Goal: Check status: Check status

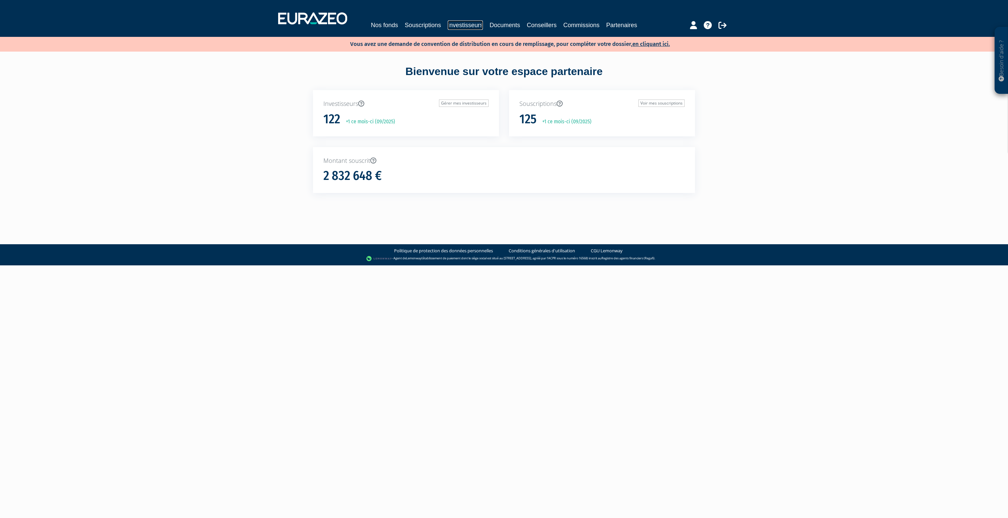
click at [465, 25] on link "Investisseurs" at bounding box center [465, 24] width 35 height 9
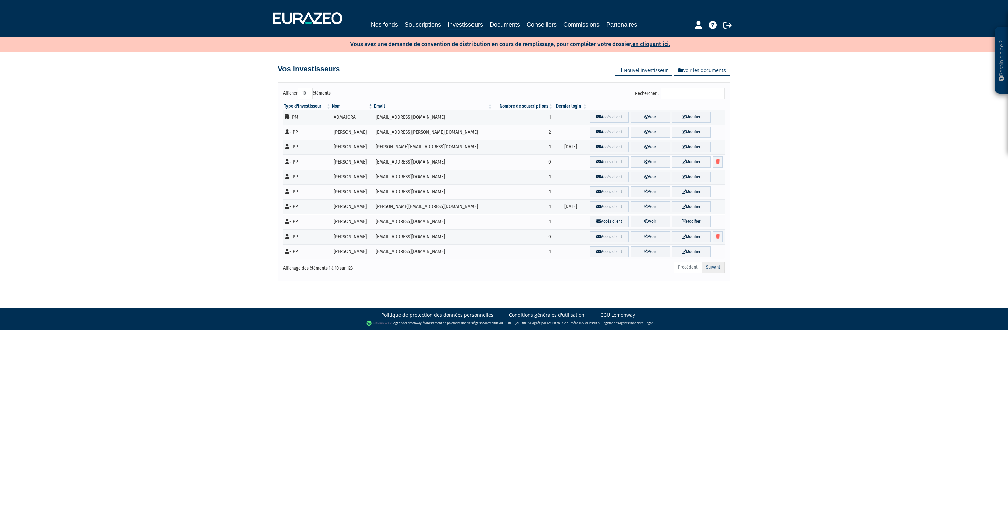
click at [715, 269] on link "Suivant" at bounding box center [713, 267] width 23 height 11
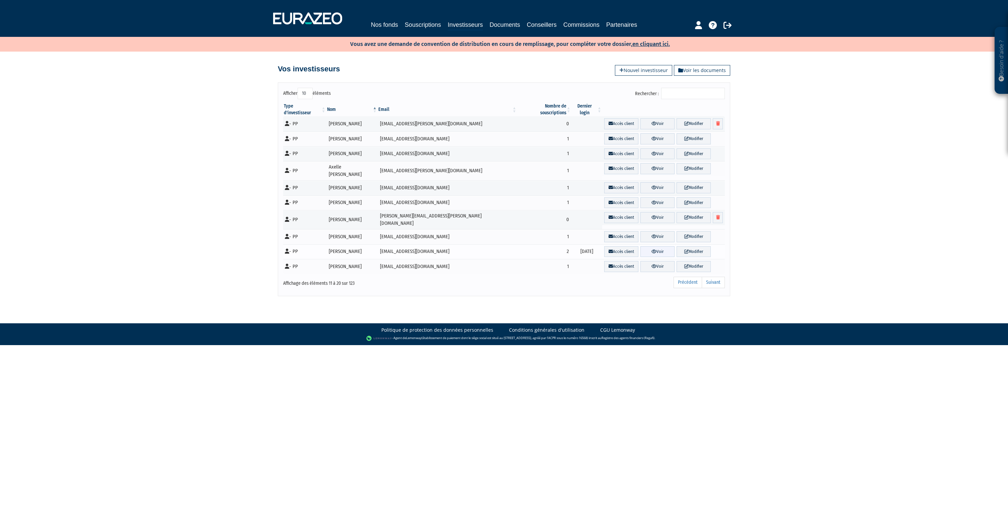
click at [652, 249] on icon at bounding box center [654, 251] width 5 height 4
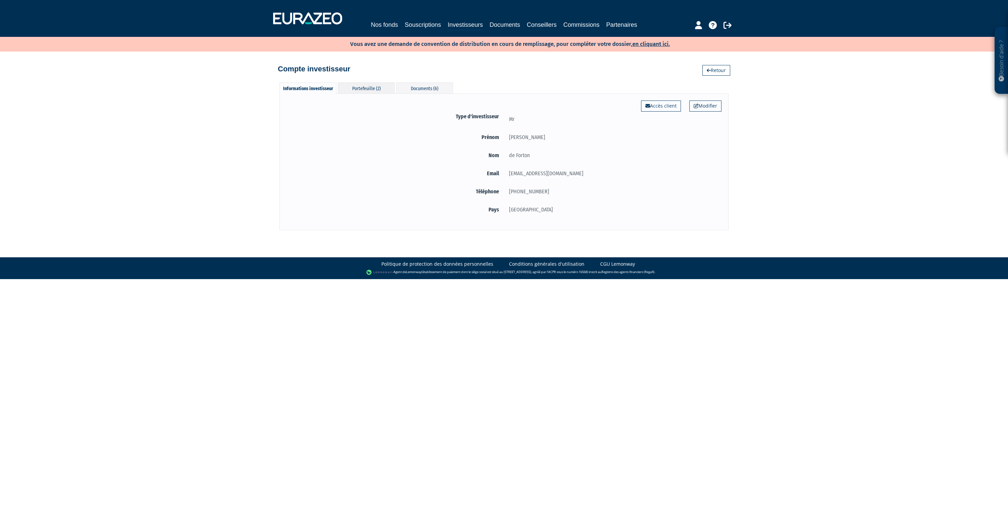
click at [371, 90] on div "Portefeuille (2)" at bounding box center [366, 87] width 57 height 11
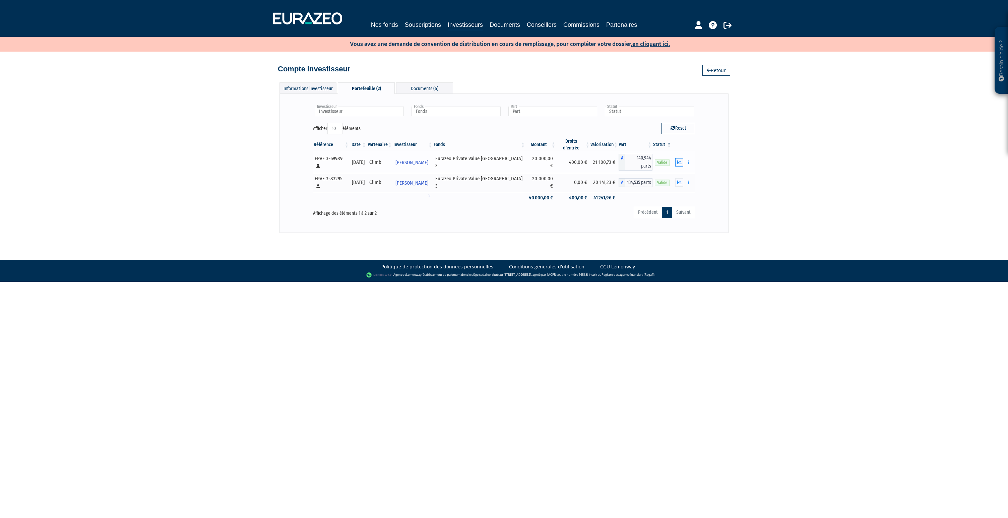
click at [681, 160] on icon "button" at bounding box center [680, 162] width 4 height 4
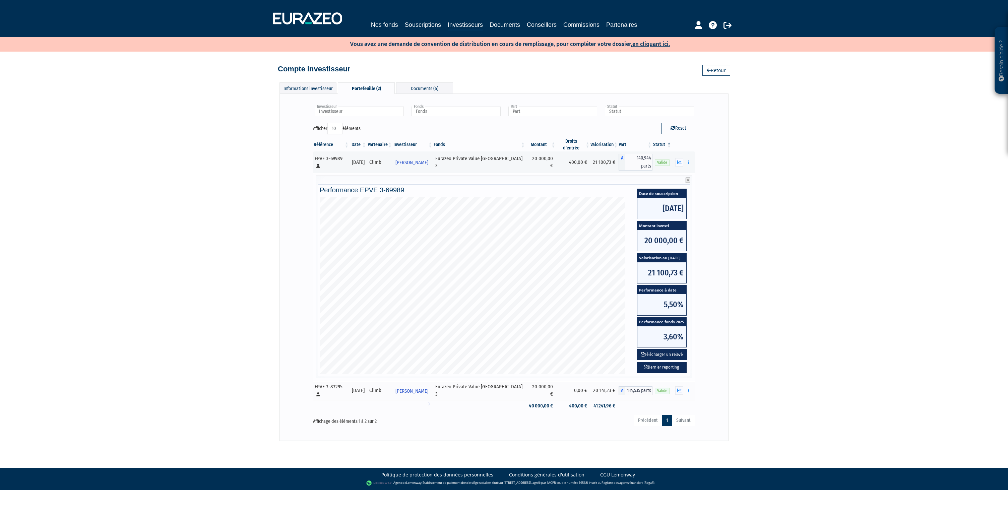
click at [688, 178] on icon at bounding box center [688, 180] width 5 height 5
